Goal: Task Accomplishment & Management: Complete application form

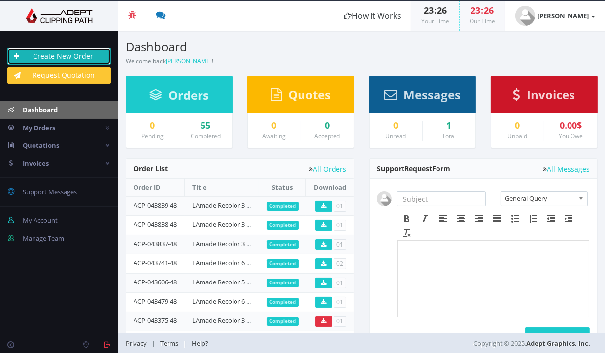
click at [84, 48] on link "Create New Order" at bounding box center [58, 56] width 103 height 17
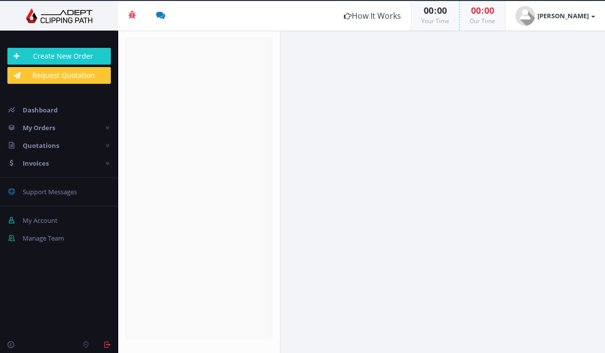
radio input "true"
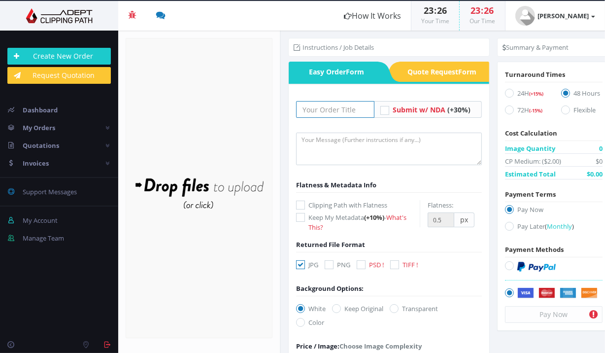
click at [352, 113] on input "text" at bounding box center [335, 109] width 78 height 17
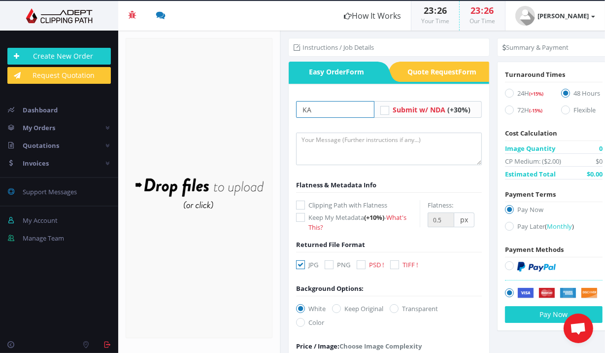
type input "K"
type input "LAmade Recolor 9 Images"
click at [368, 150] on textarea at bounding box center [388, 149] width 185 height 33
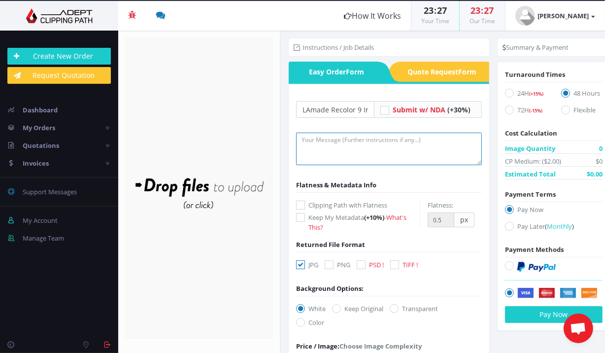
paste textarea "ADEPT RECOLORING Can you recolor 9 Images, $1.25/image？ Images link: [URL][DOMA…"
type textarea "ADEPT RECOLORING Can you recolor 9 Images, $1.25/image？ Images link: [URL][DOMA…"
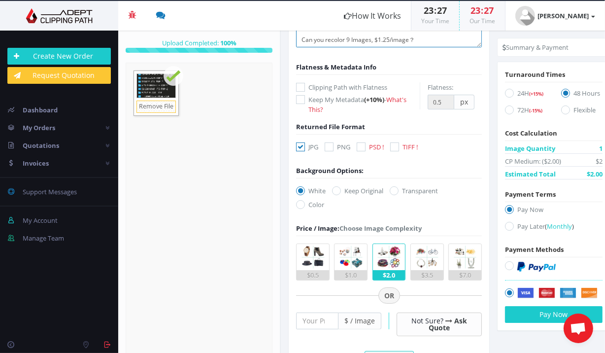
scroll to position [120, 0]
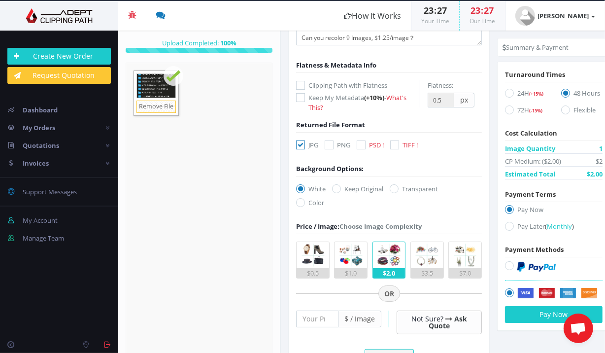
click at [356, 191] on label "Keep Original" at bounding box center [357, 189] width 51 height 10
click at [341, 191] on input "Keep Original" at bounding box center [338, 189] width 6 height 6
radio input "true"
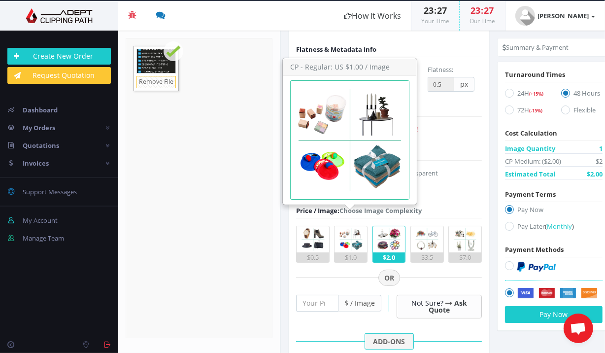
scroll to position [201, 0]
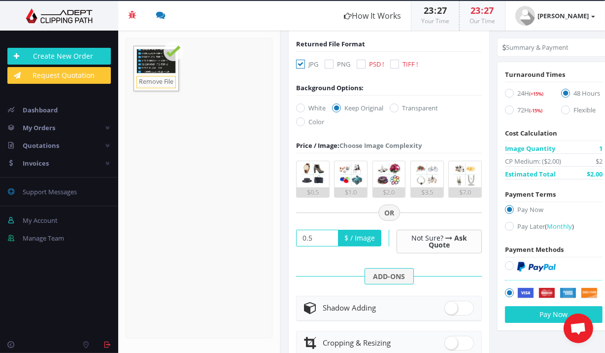
click at [324, 239] on input "0.5" at bounding box center [317, 238] width 42 height 17
type input "0"
type input "2"
type input "1.25"
click at [330, 284] on form "LAmade Recolor 9 Images Submit w/ NDA (+30%) Flatness & Metadata Info -" at bounding box center [388, 197] width 185 height 595
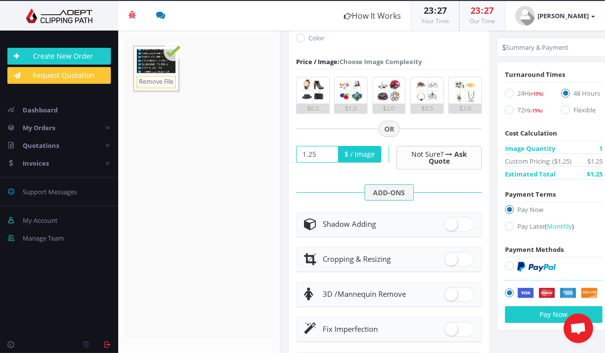
scroll to position [377, 0]
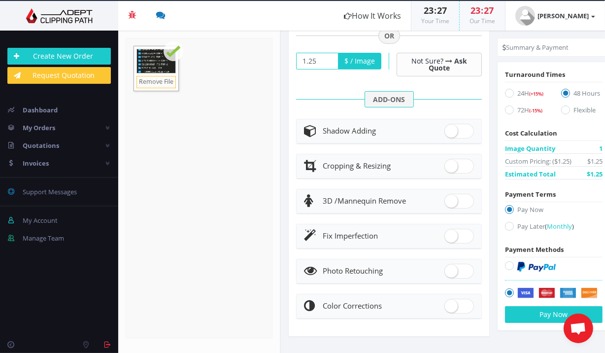
click at [526, 229] on label "Pay Later ( Monthly )" at bounding box center [554, 227] width 98 height 13
click at [514, 229] on input "Pay Later ( Monthly )" at bounding box center [511, 226] width 6 height 6
radio input "true"
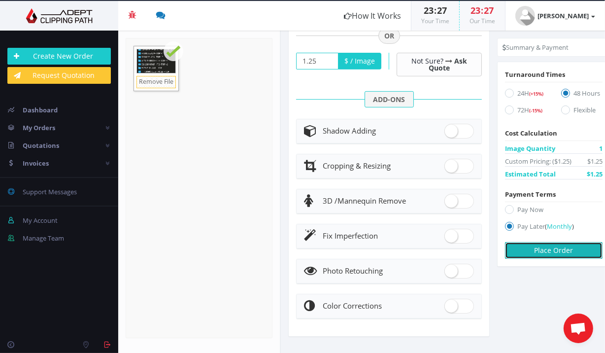
click at [527, 244] on button "Place Order" at bounding box center [554, 250] width 98 height 17
